Goal: Find specific page/section: Locate a particular part of the current website

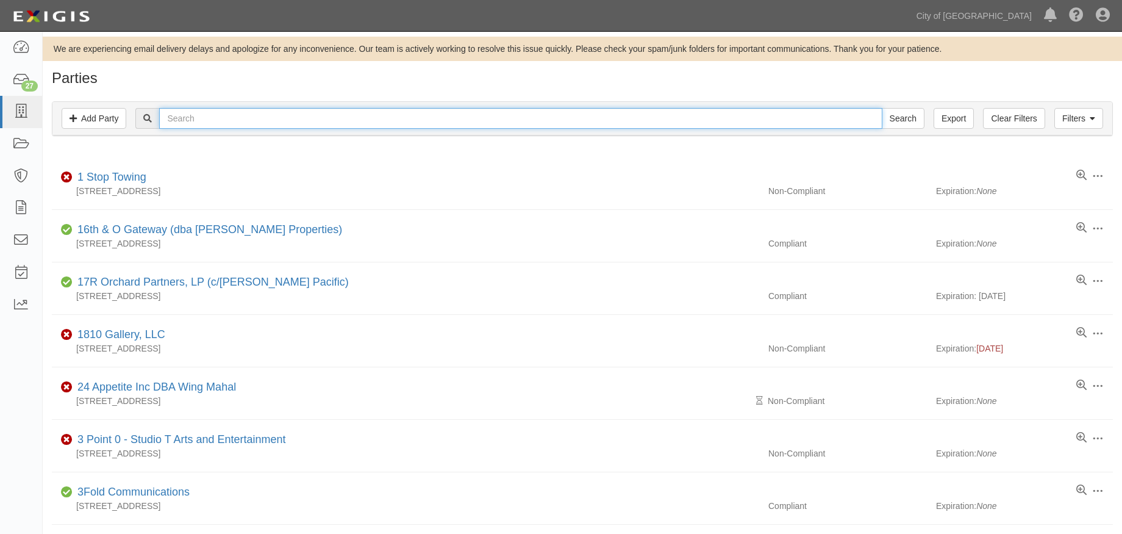
click at [240, 112] on input "text" at bounding box center [520, 118] width 723 height 21
type input "mariscos"
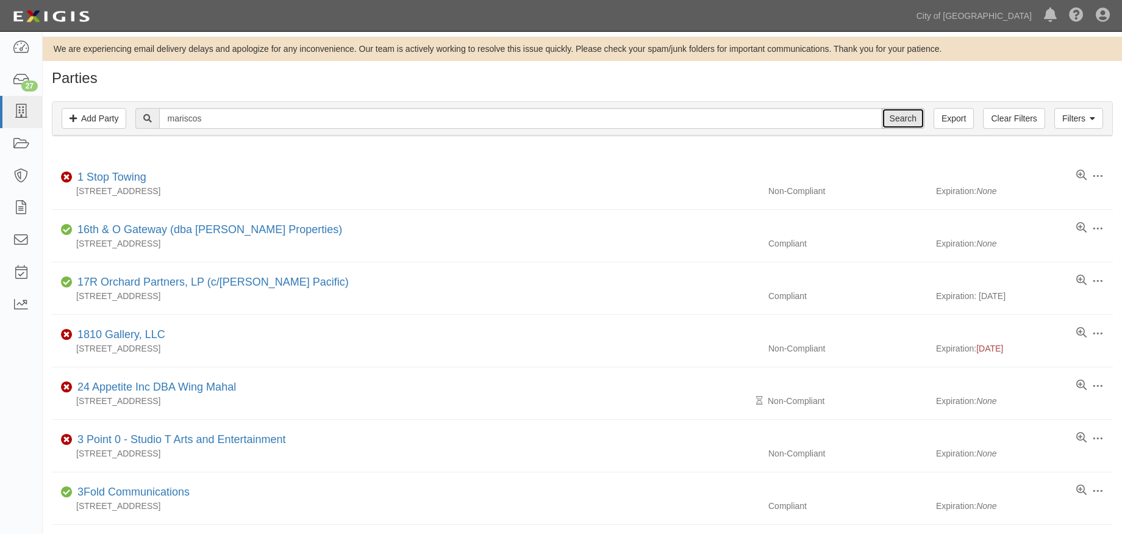
click at [893, 121] on input "Search" at bounding box center [903, 118] width 43 height 21
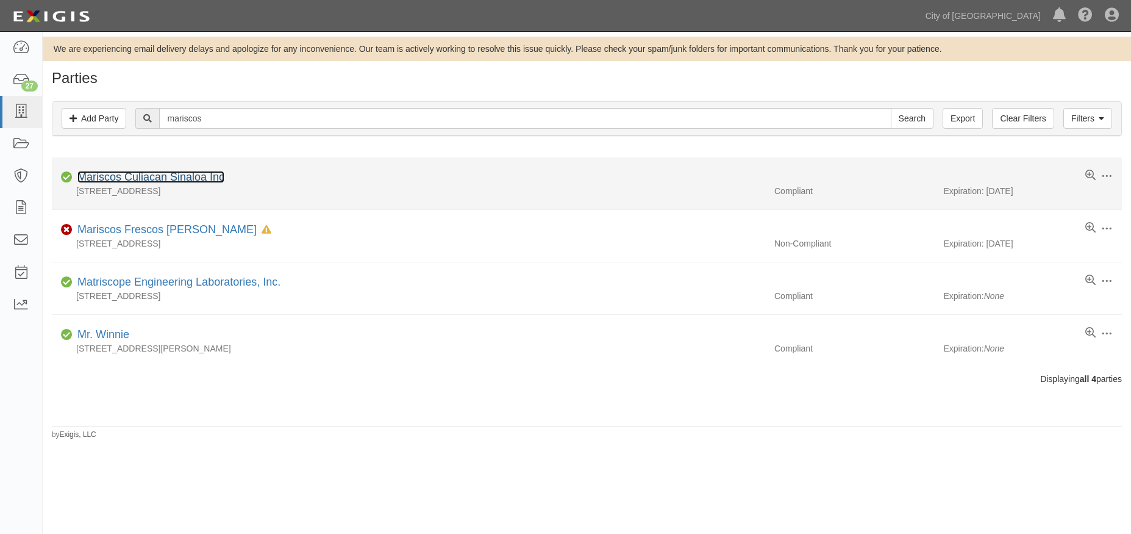
click at [215, 174] on link "Mariscos Culiacan Sinaloa Inc" at bounding box center [150, 177] width 147 height 12
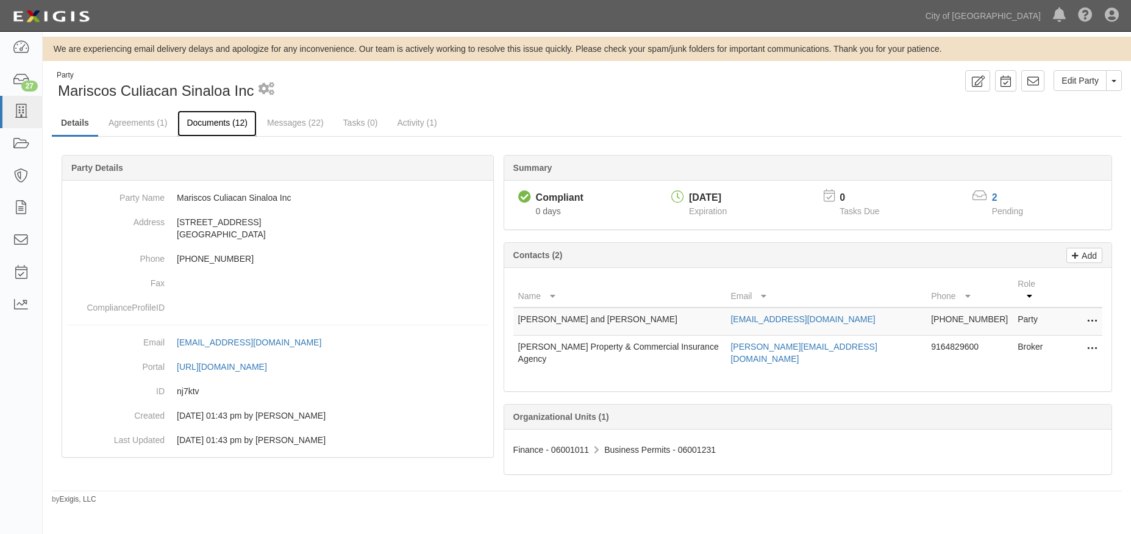
drag, startPoint x: 210, startPoint y: 125, endPoint x: 197, endPoint y: 131, distance: 14.2
click at [210, 125] on link "Documents (12)" at bounding box center [216, 123] width 79 height 26
